Goal: Obtain resource: Obtain resource

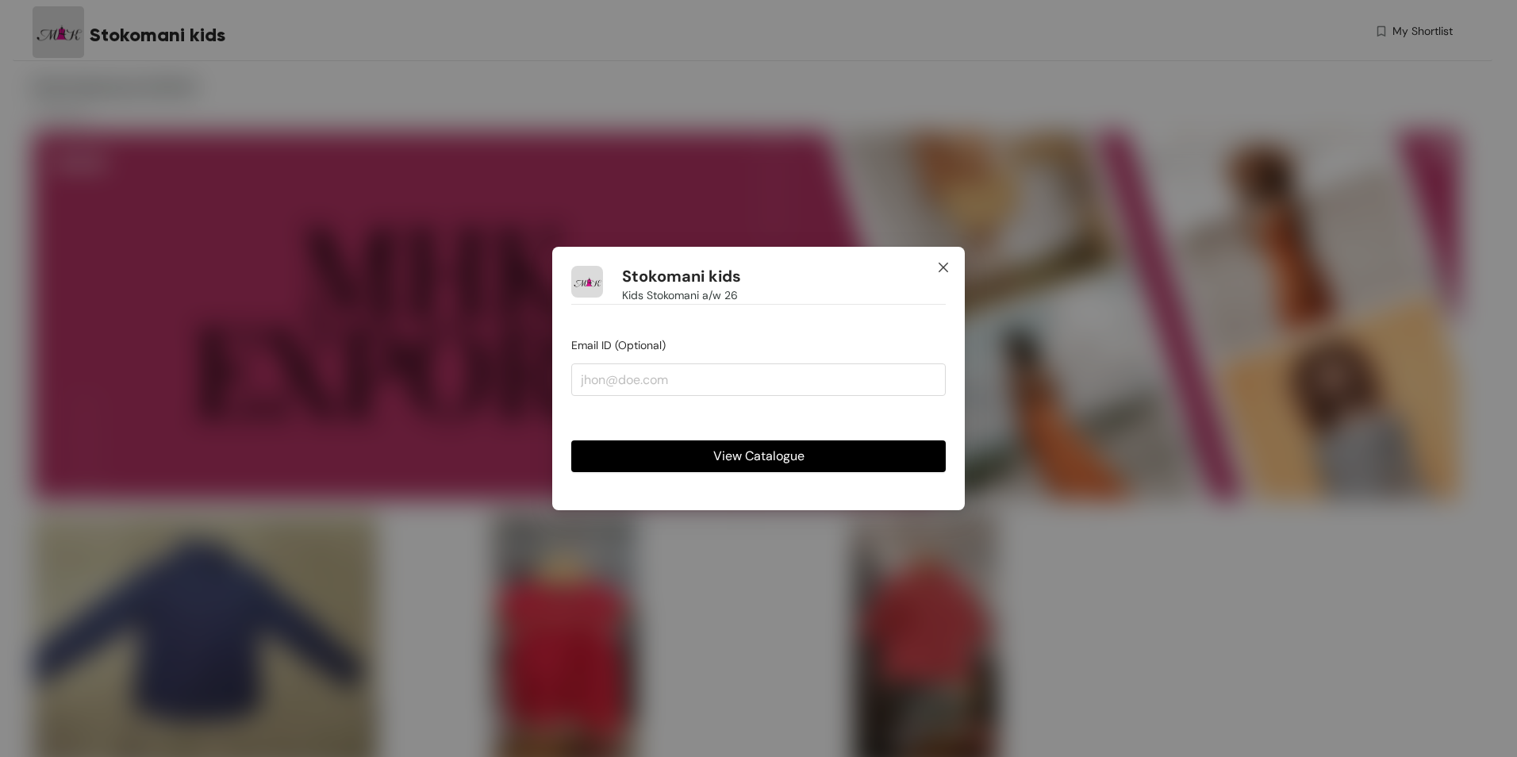
click at [939, 265] on icon "close" at bounding box center [943, 267] width 13 height 13
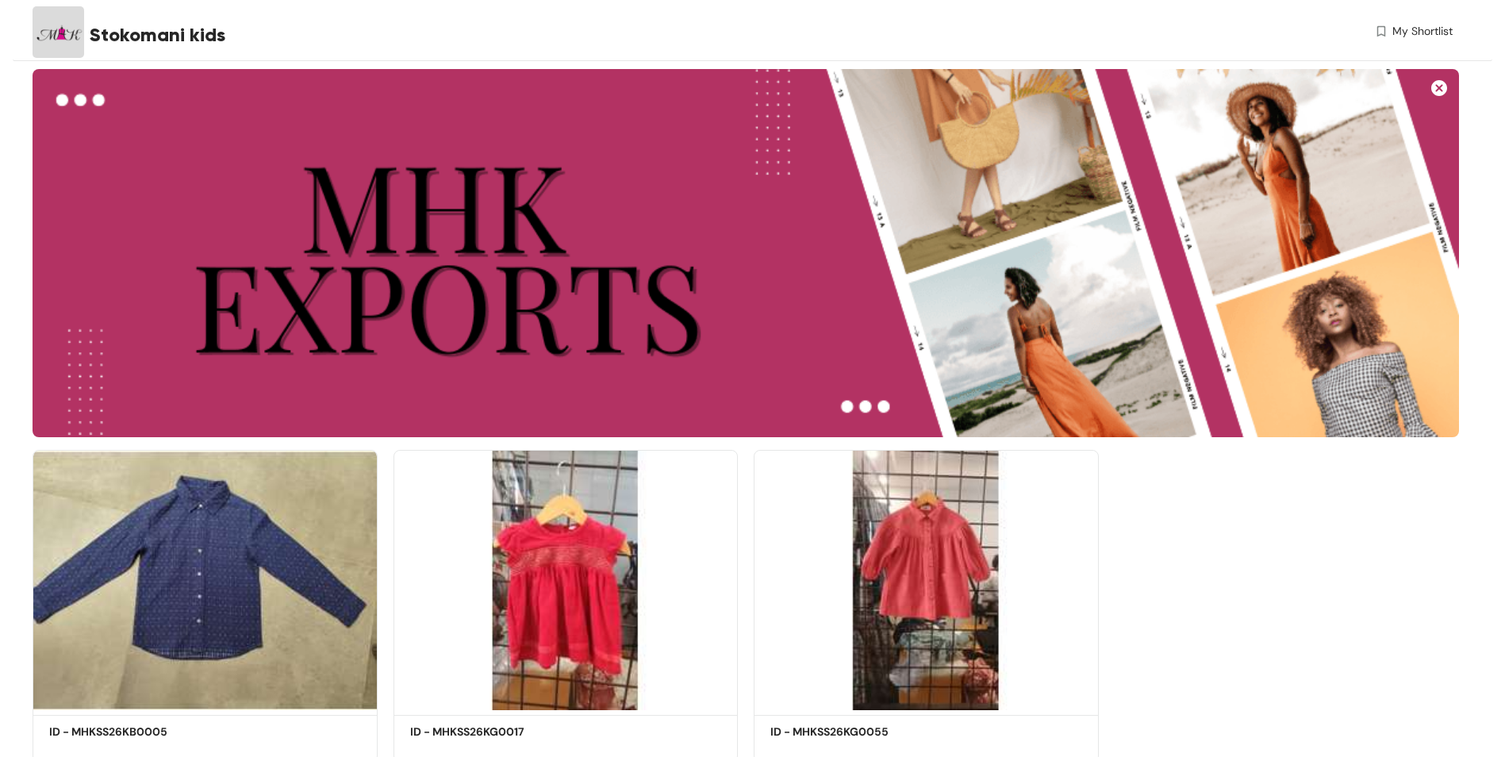
scroll to position [119, 0]
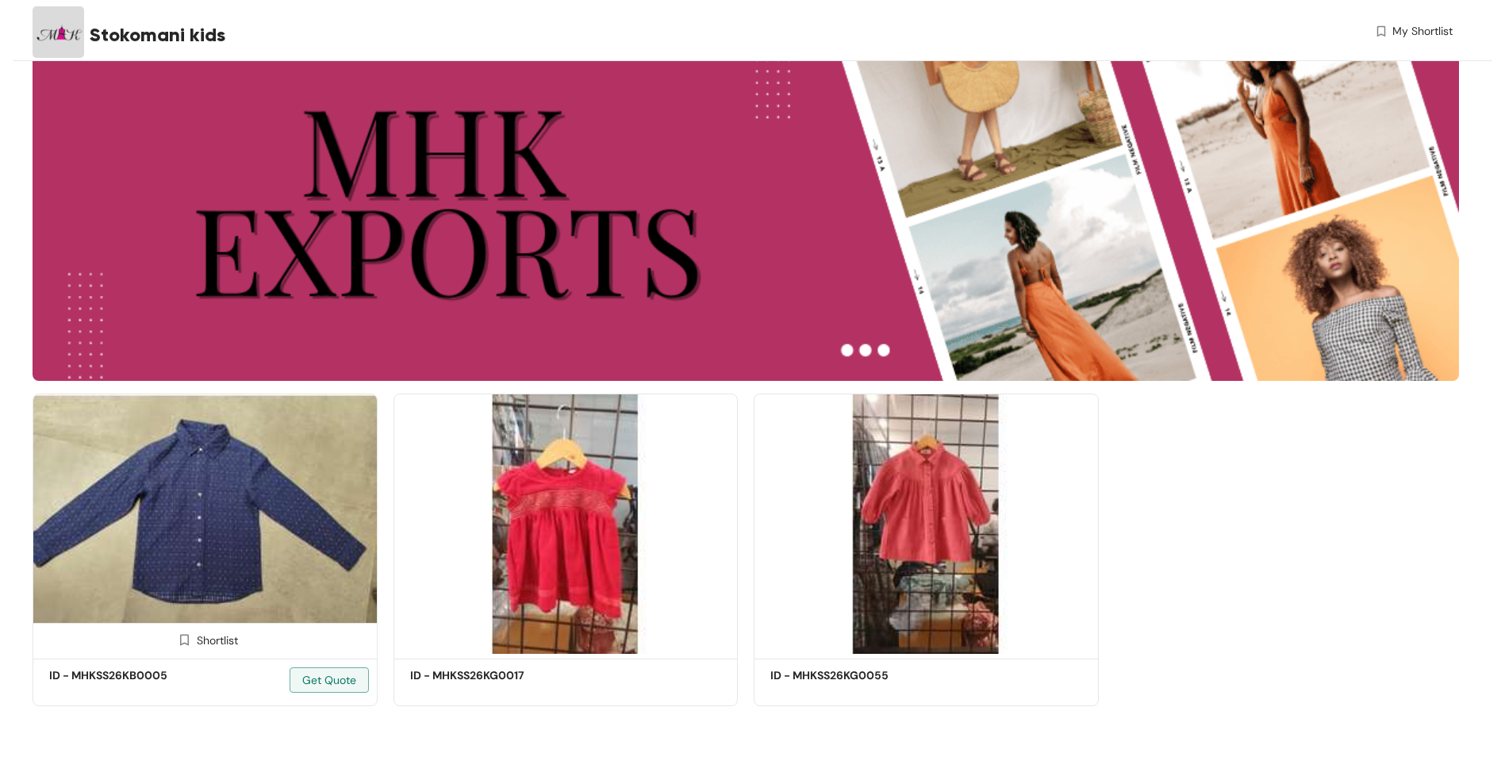
click at [209, 496] on img at bounding box center [205, 523] width 345 height 260
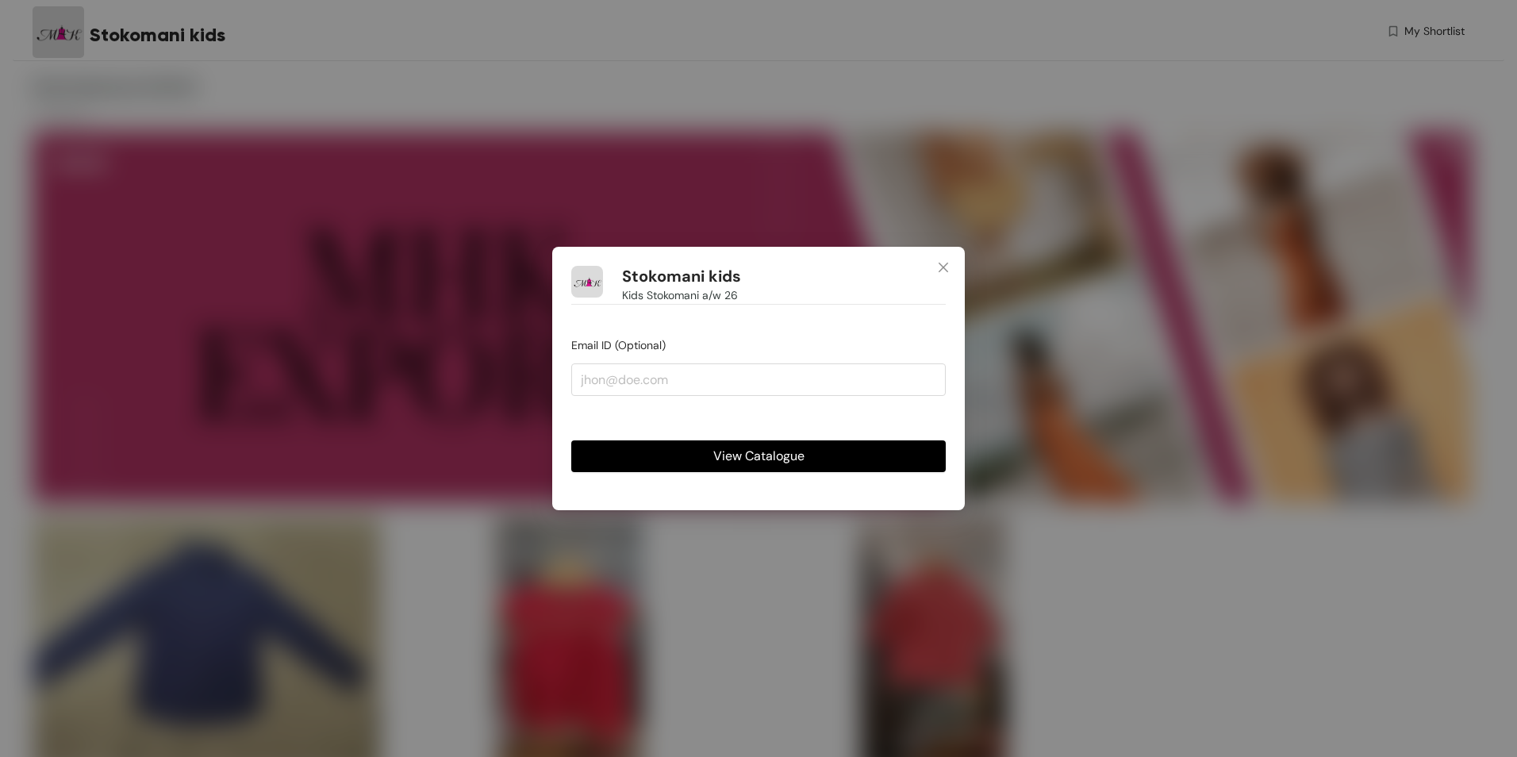
click at [701, 470] on button "View Catalogue" at bounding box center [758, 456] width 374 height 32
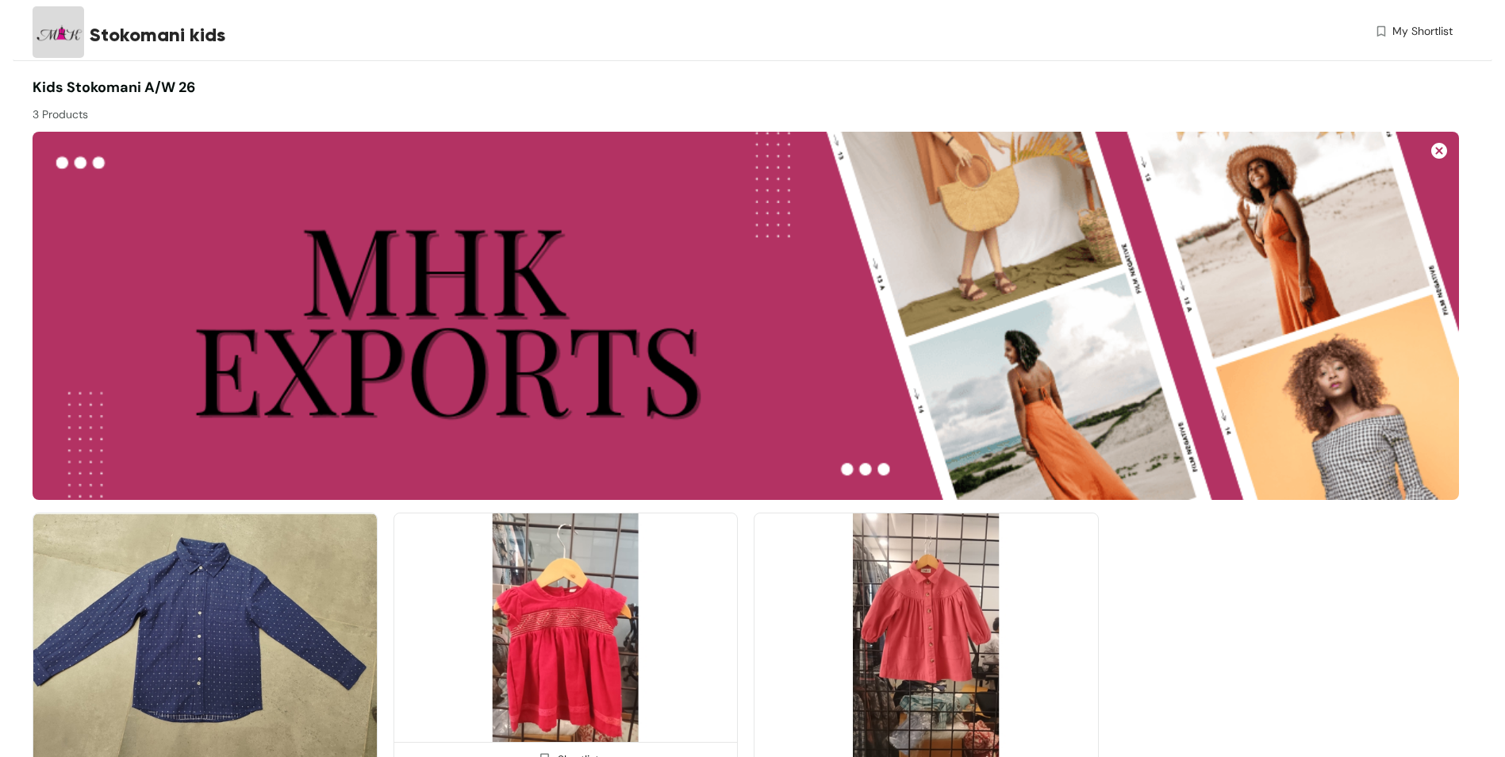
scroll to position [119, 0]
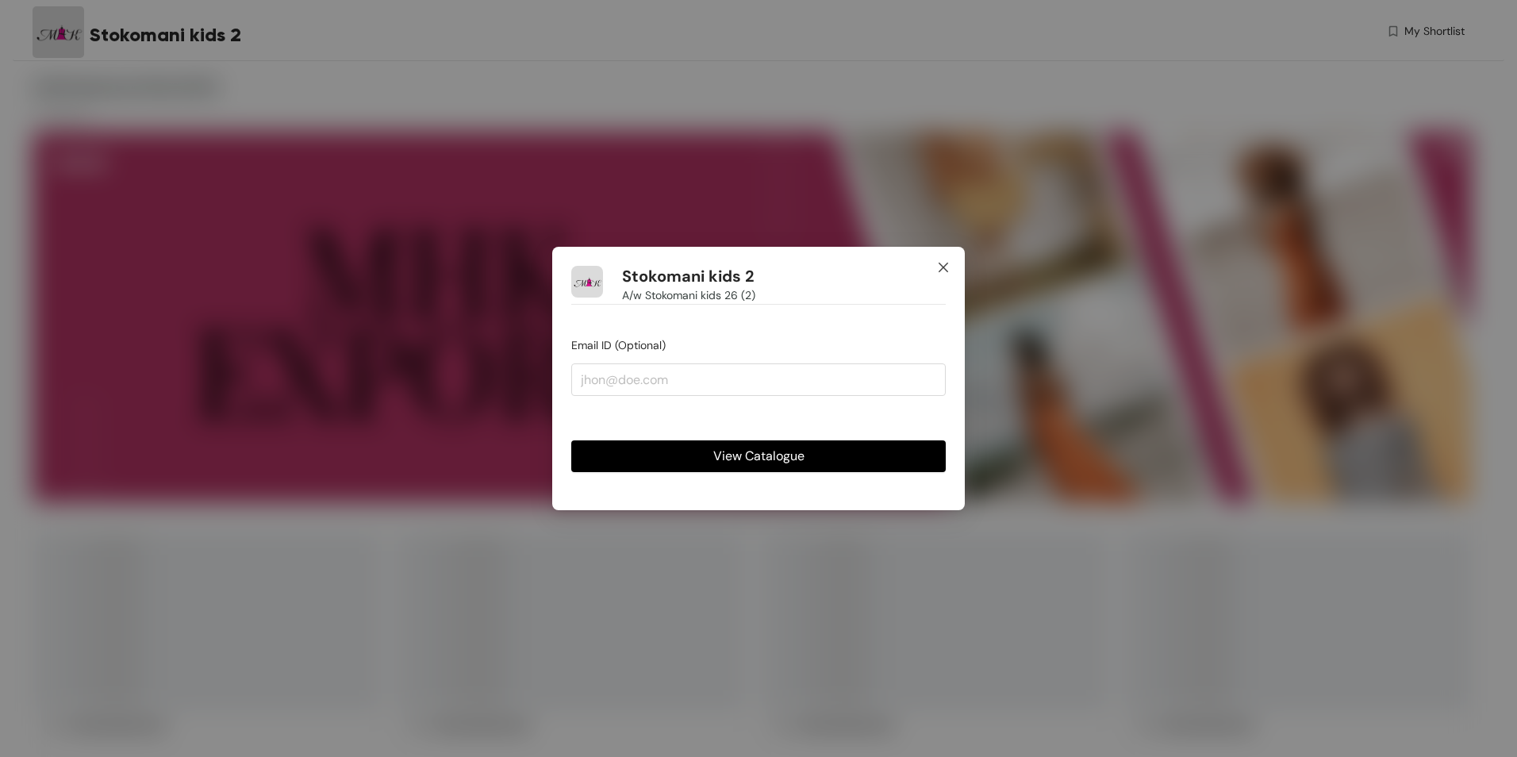
click at [938, 267] on icon "close" at bounding box center [943, 267] width 13 height 13
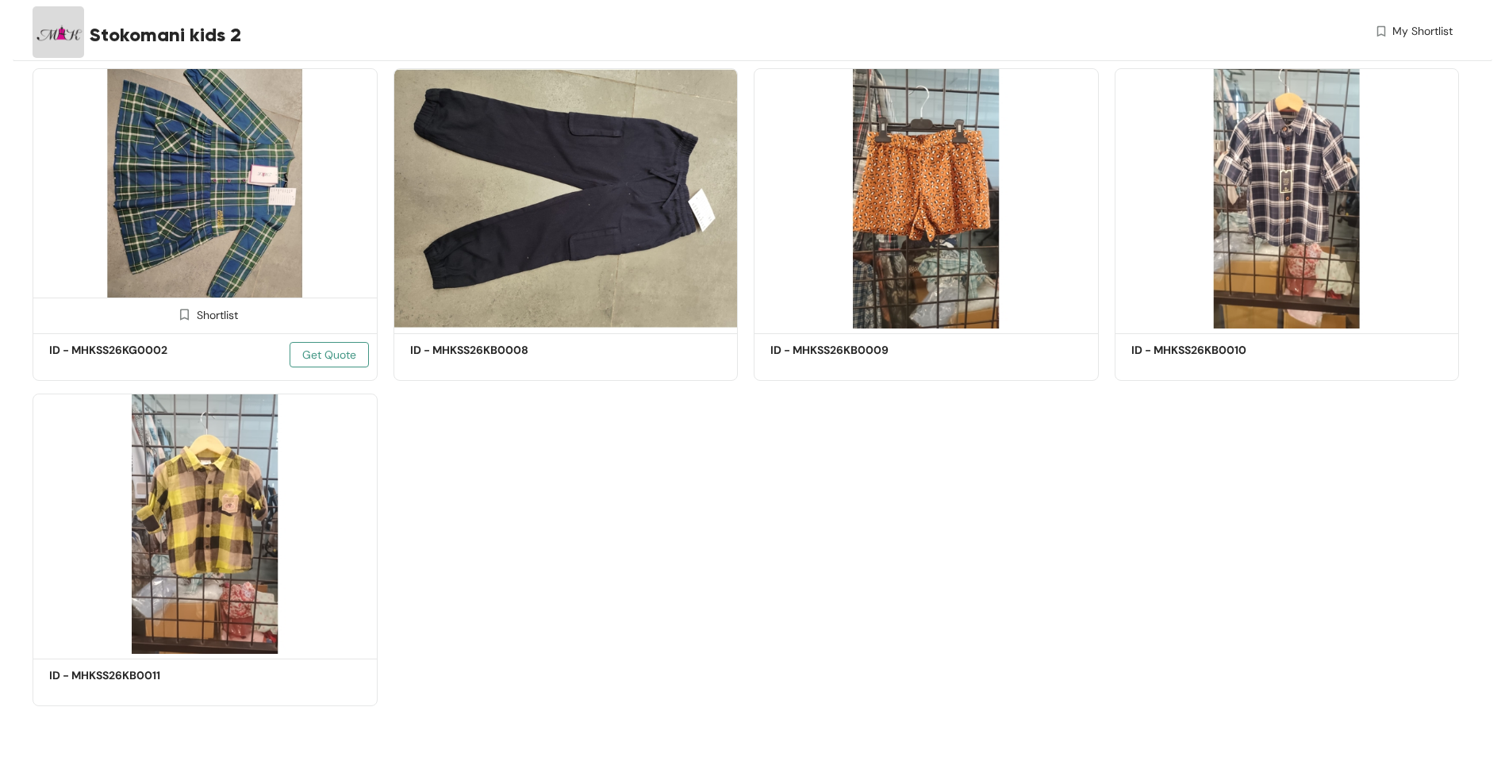
scroll to position [365, 0]
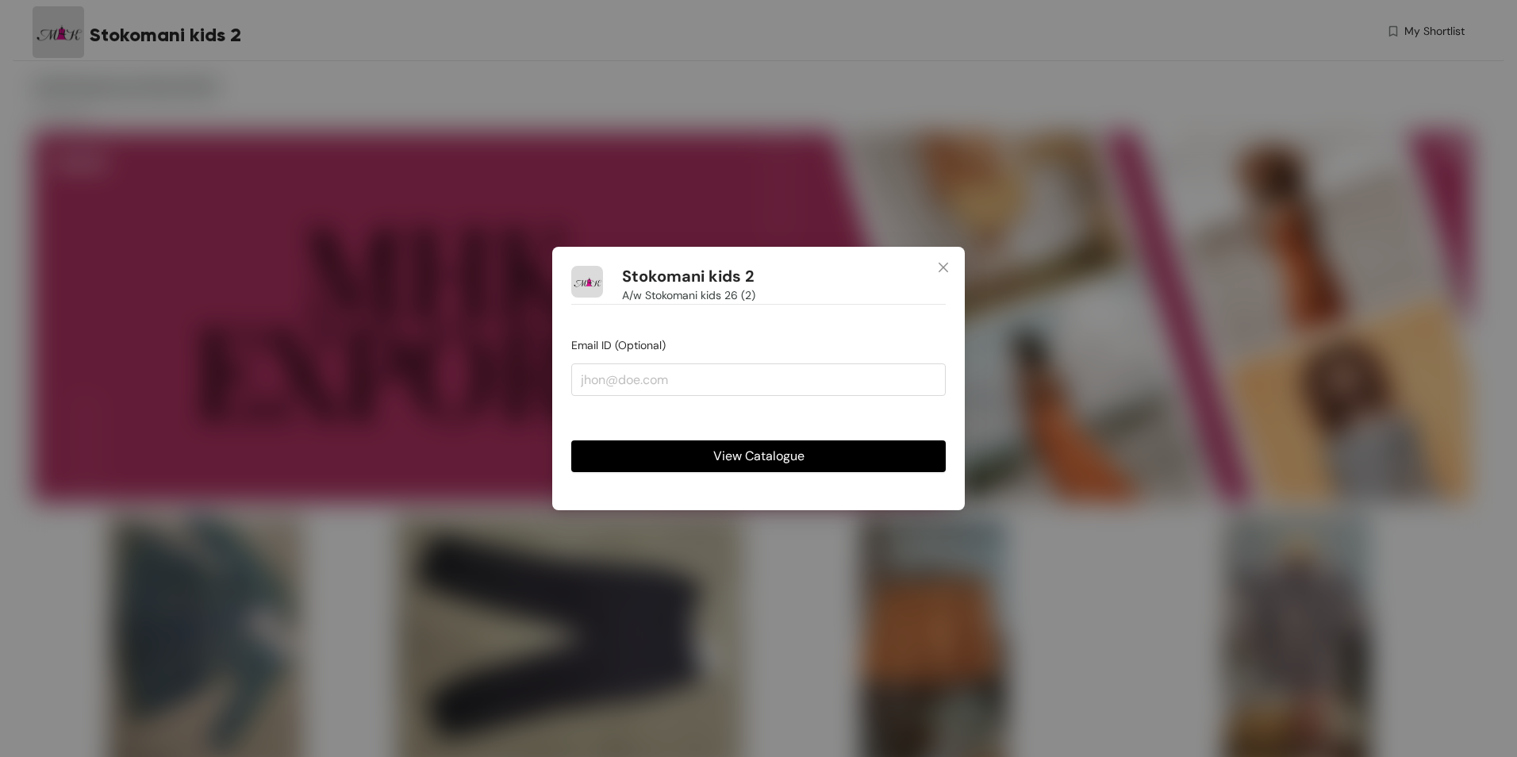
click at [735, 457] on span "View Catalogue" at bounding box center [758, 456] width 91 height 20
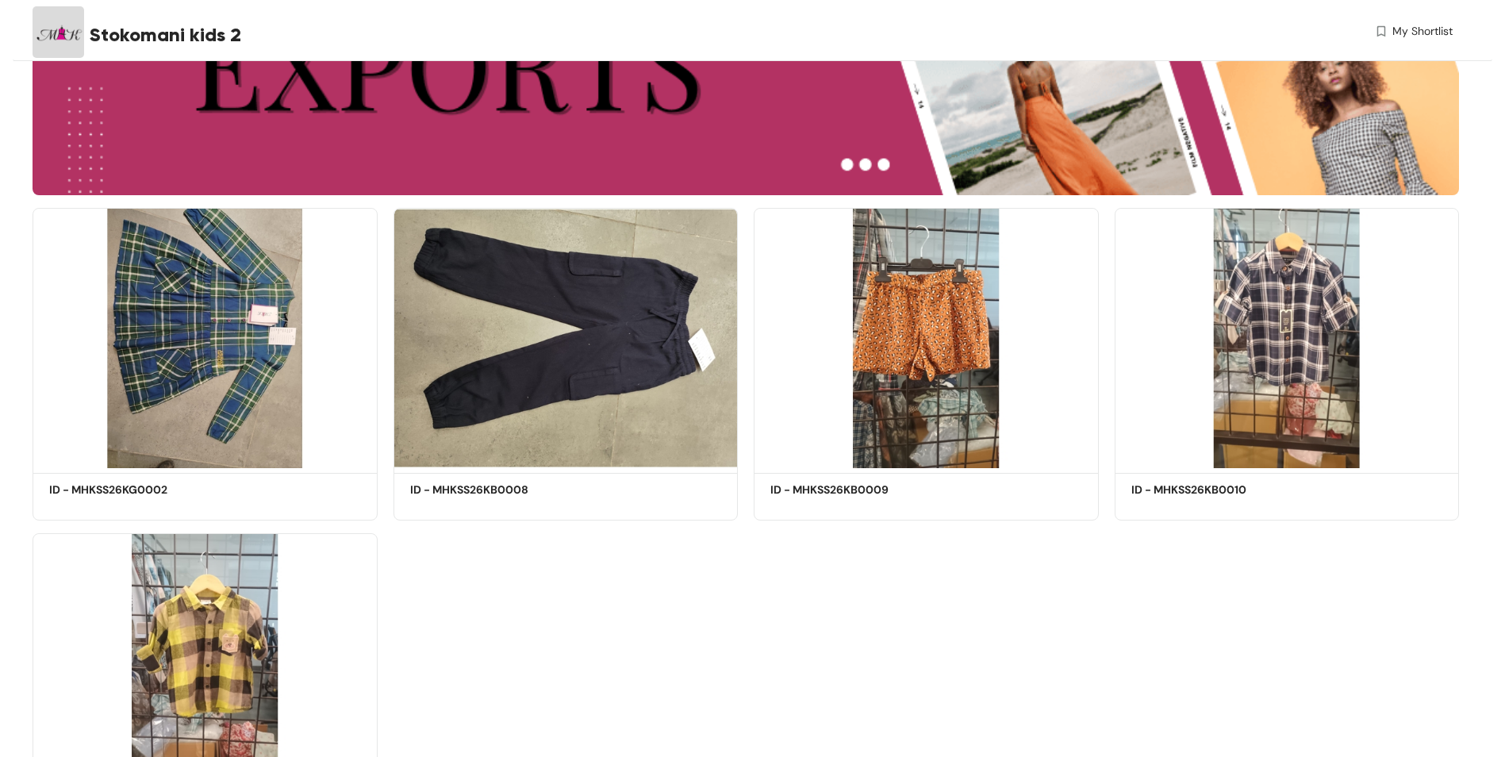
scroll to position [317, 0]
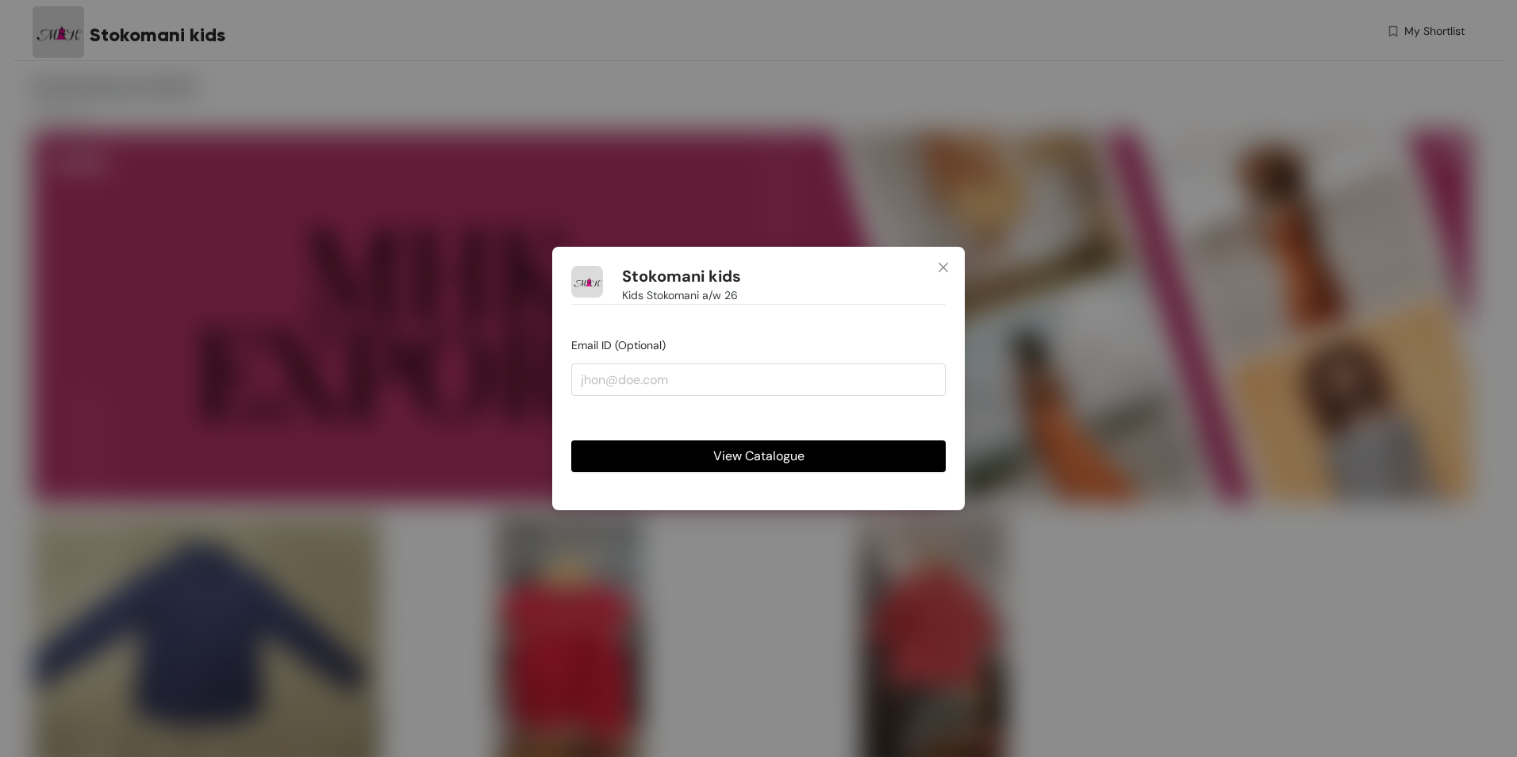
click at [792, 452] on span "View Catalogue" at bounding box center [758, 456] width 91 height 20
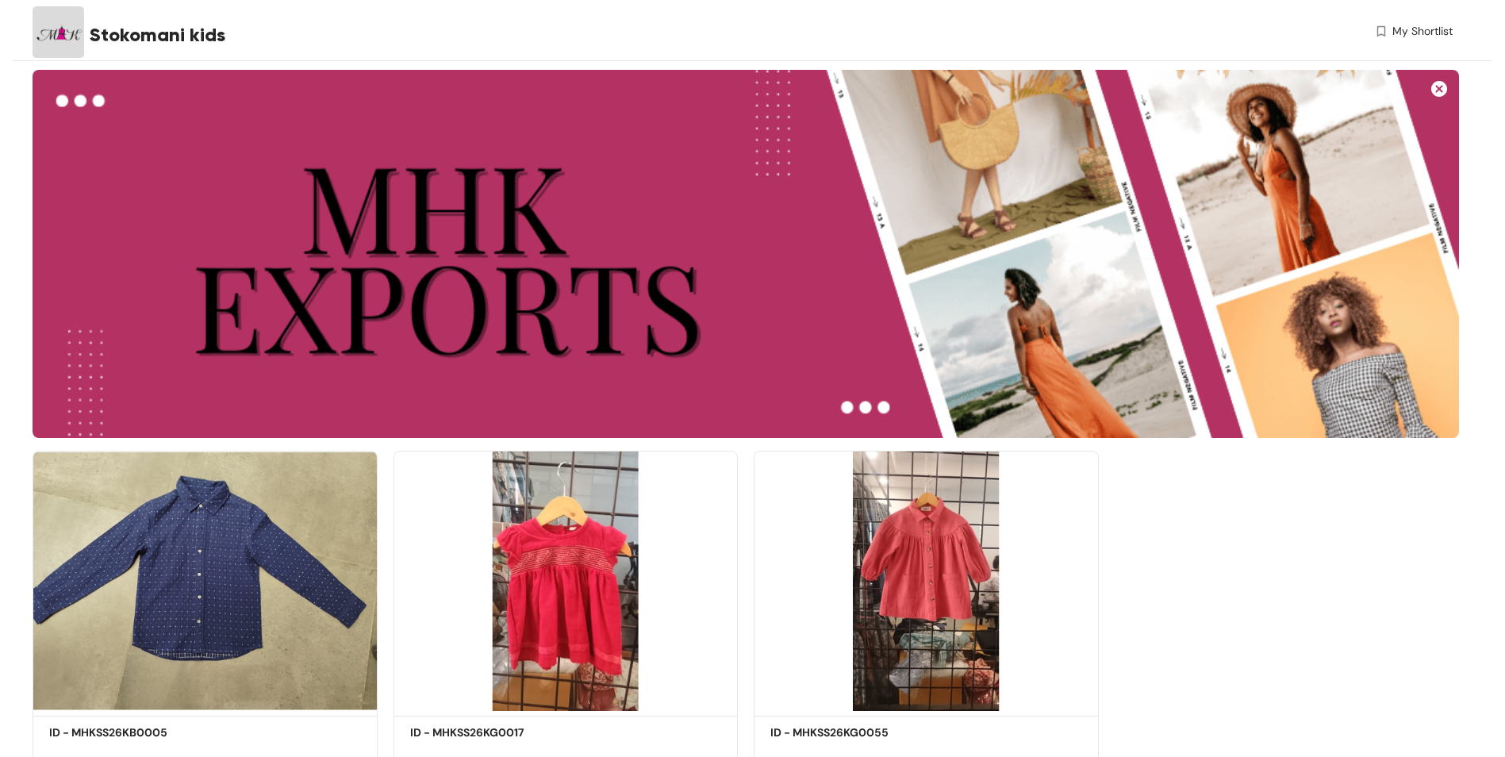
scroll to position [119, 0]
